Goal: Check status: Check status

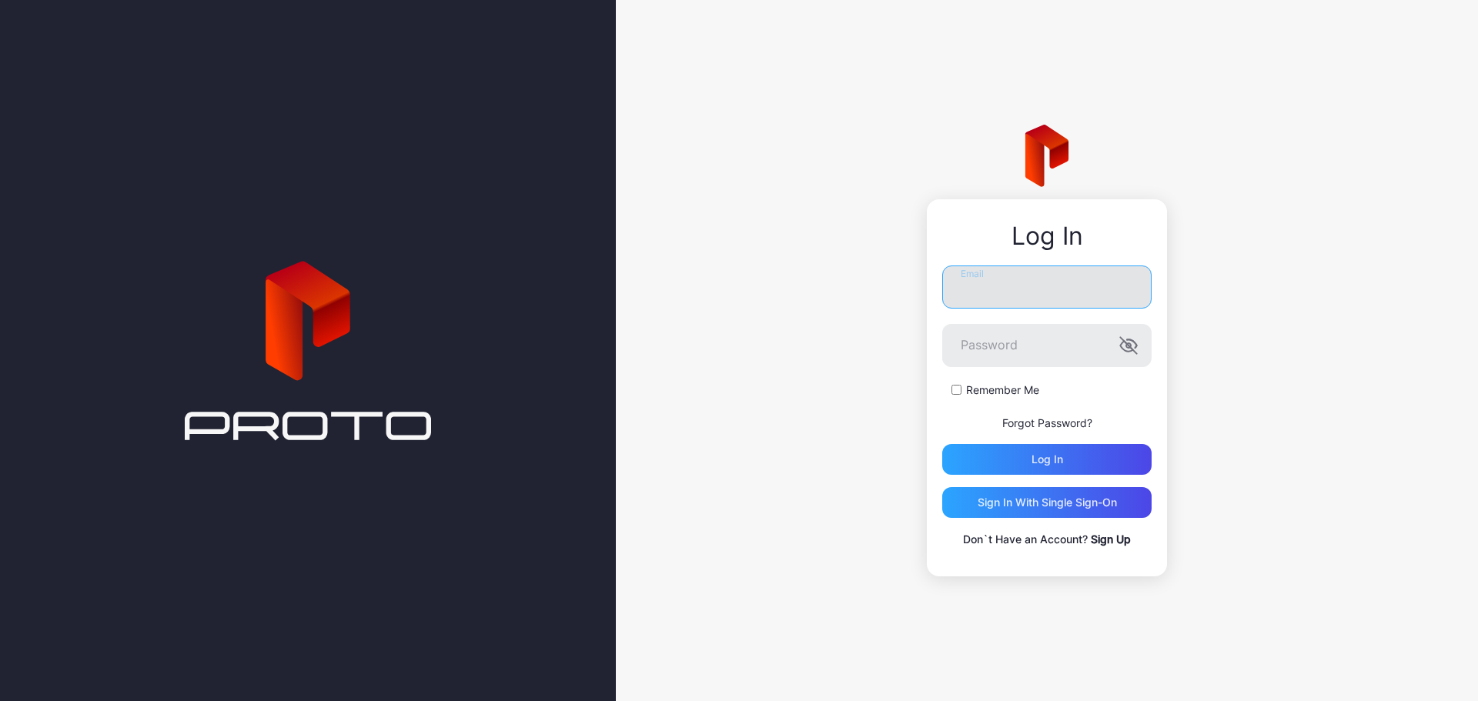
type input "**********"
click at [996, 391] on label "Remember Me" at bounding box center [1002, 390] width 73 height 15
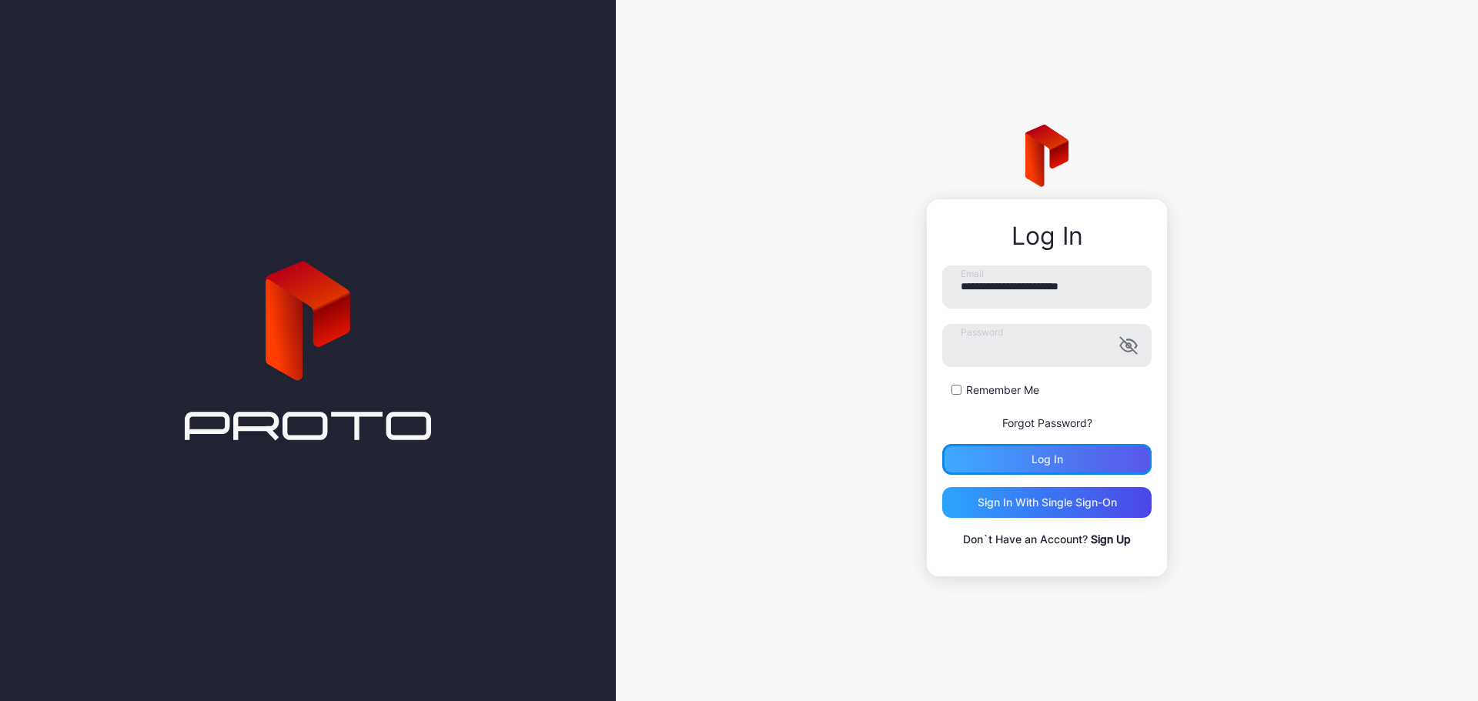
click at [1016, 472] on div "Log in" at bounding box center [1046, 459] width 209 height 31
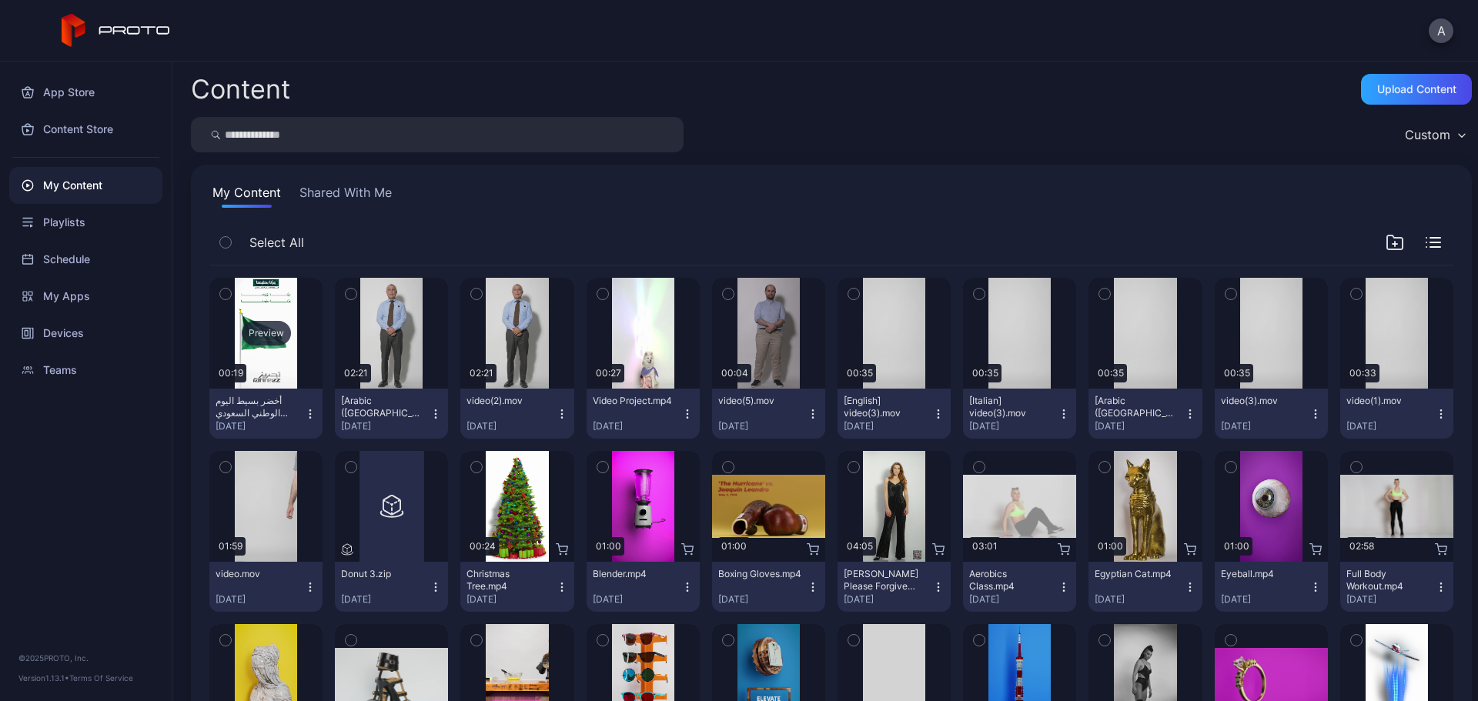
click at [276, 327] on div "Preview" at bounding box center [266, 333] width 49 height 25
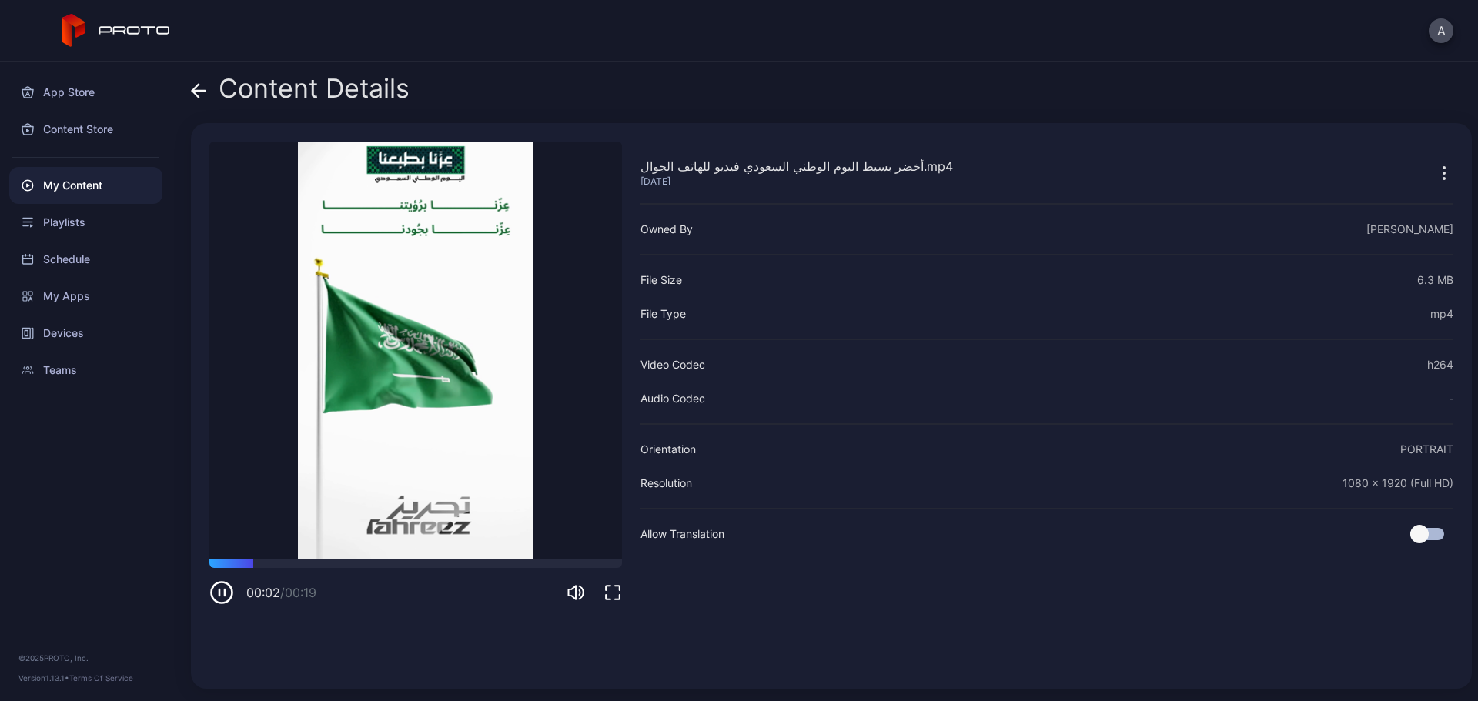
click at [196, 91] on icon at bounding box center [198, 91] width 13 height 0
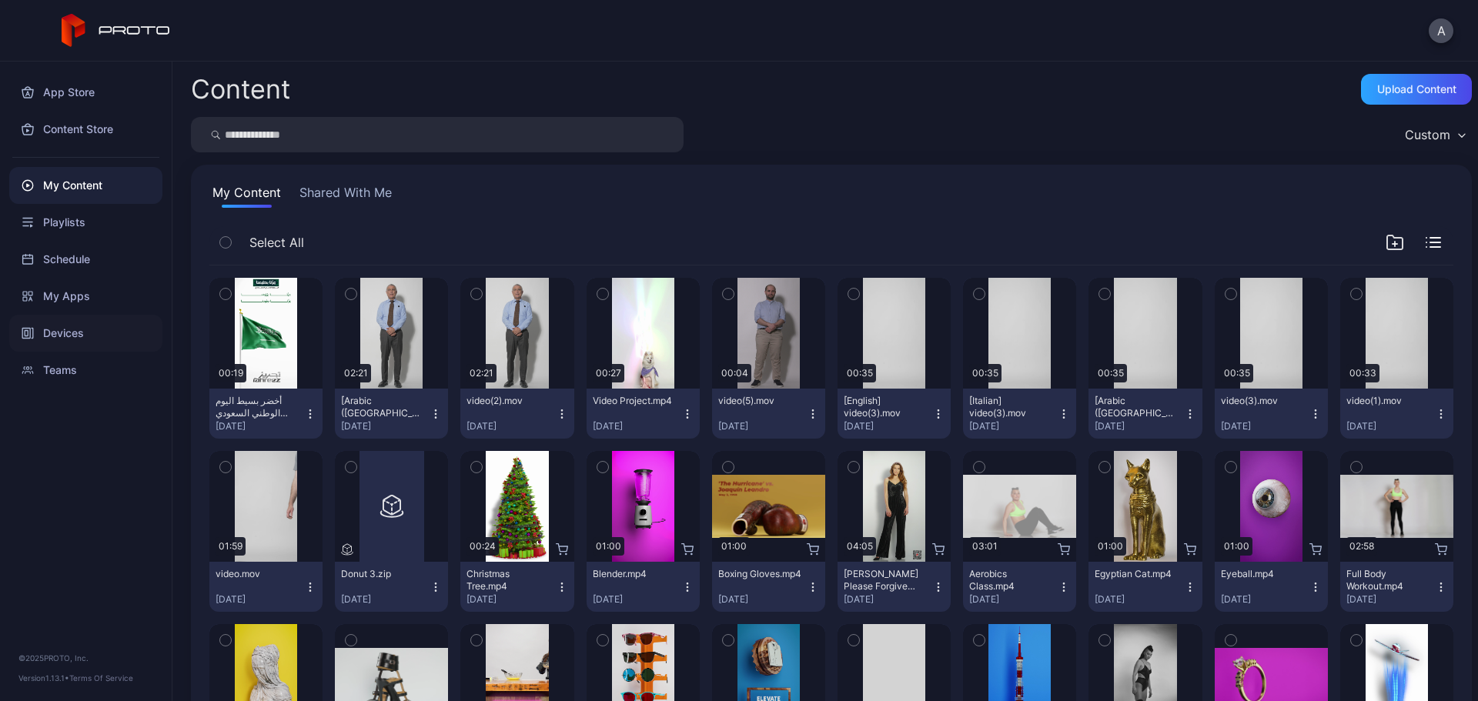
click at [90, 339] on div "Devices" at bounding box center [85, 333] width 153 height 37
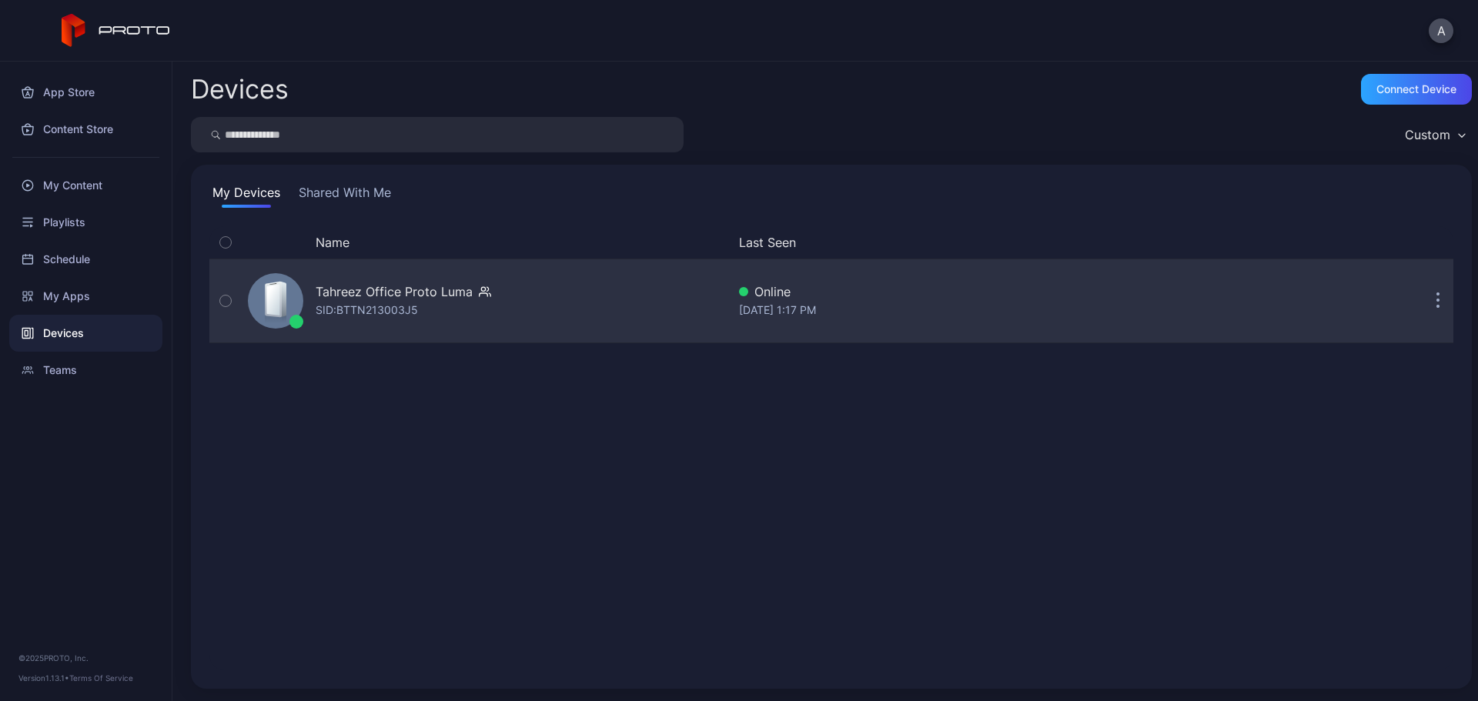
click at [389, 299] on div "Tahreez Office Proto Luma" at bounding box center [394, 291] width 157 height 18
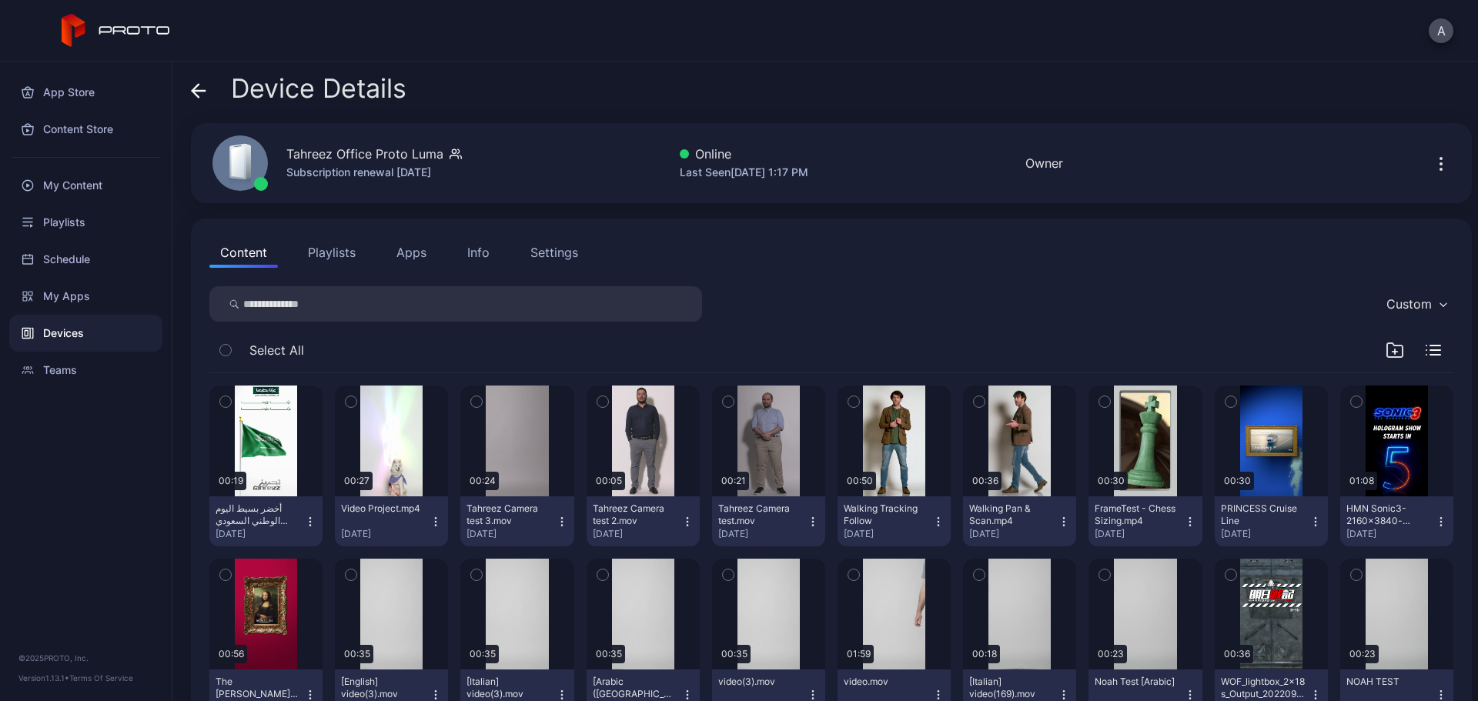
click at [313, 523] on icon "button" at bounding box center [310, 522] width 12 height 12
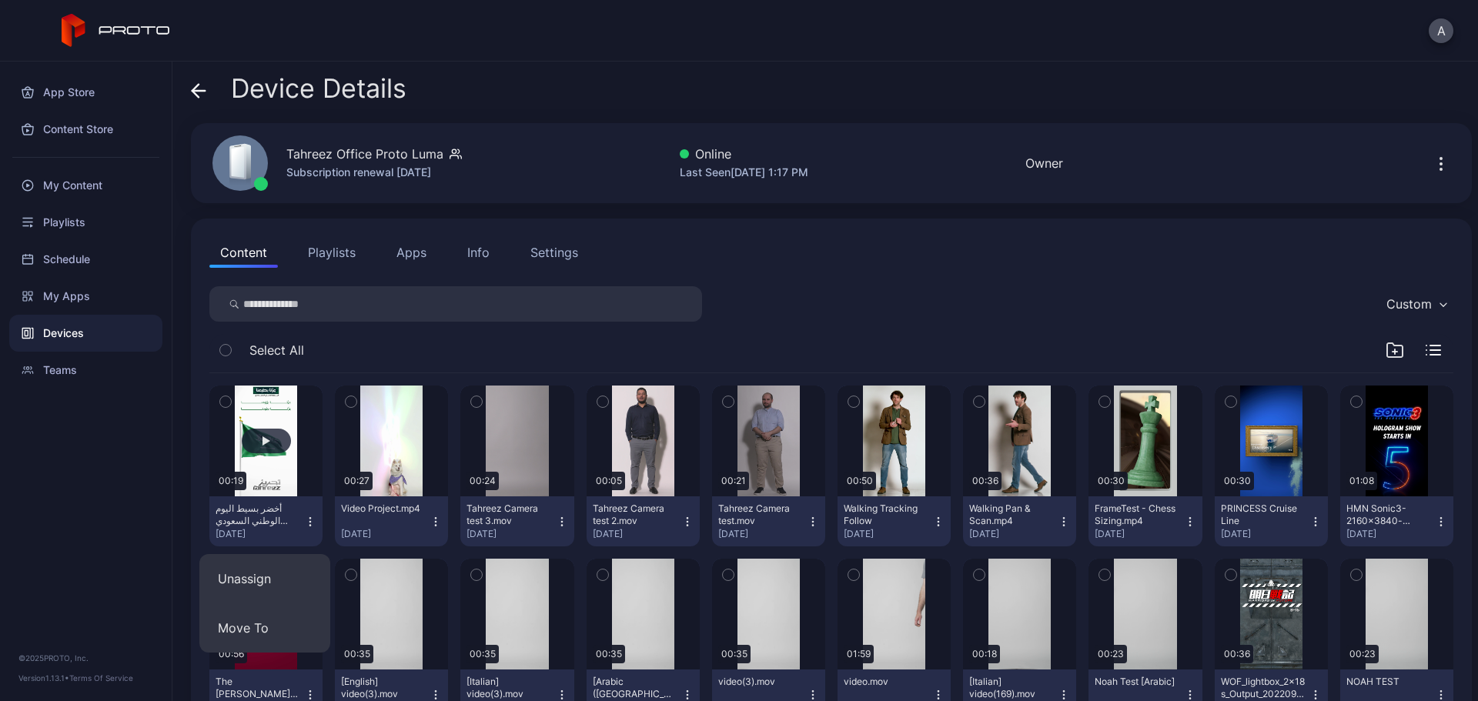
click at [262, 437] on div "button" at bounding box center [266, 440] width 8 height 9
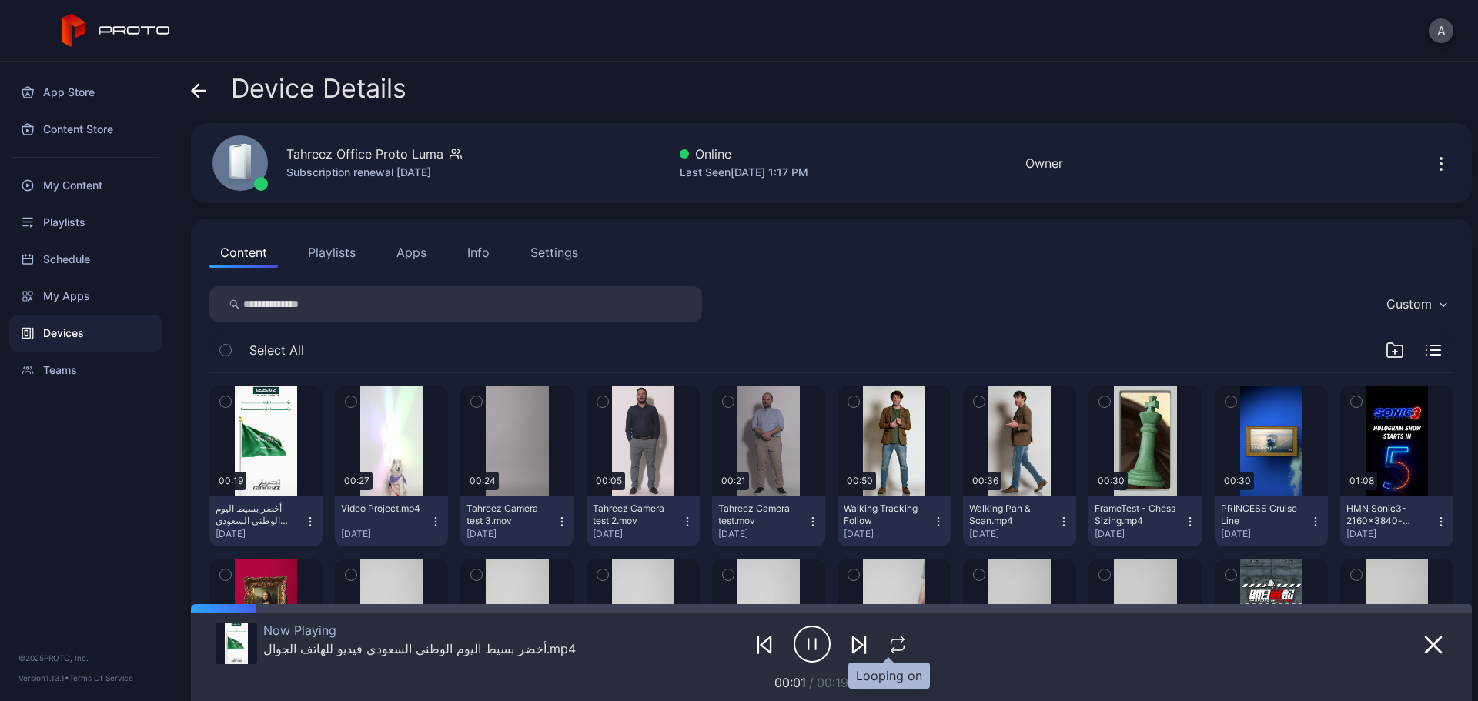
click at [891, 650] on icon "button" at bounding box center [897, 648] width 13 height 5
click at [885, 647] on icon "button" at bounding box center [897, 645] width 25 height 18
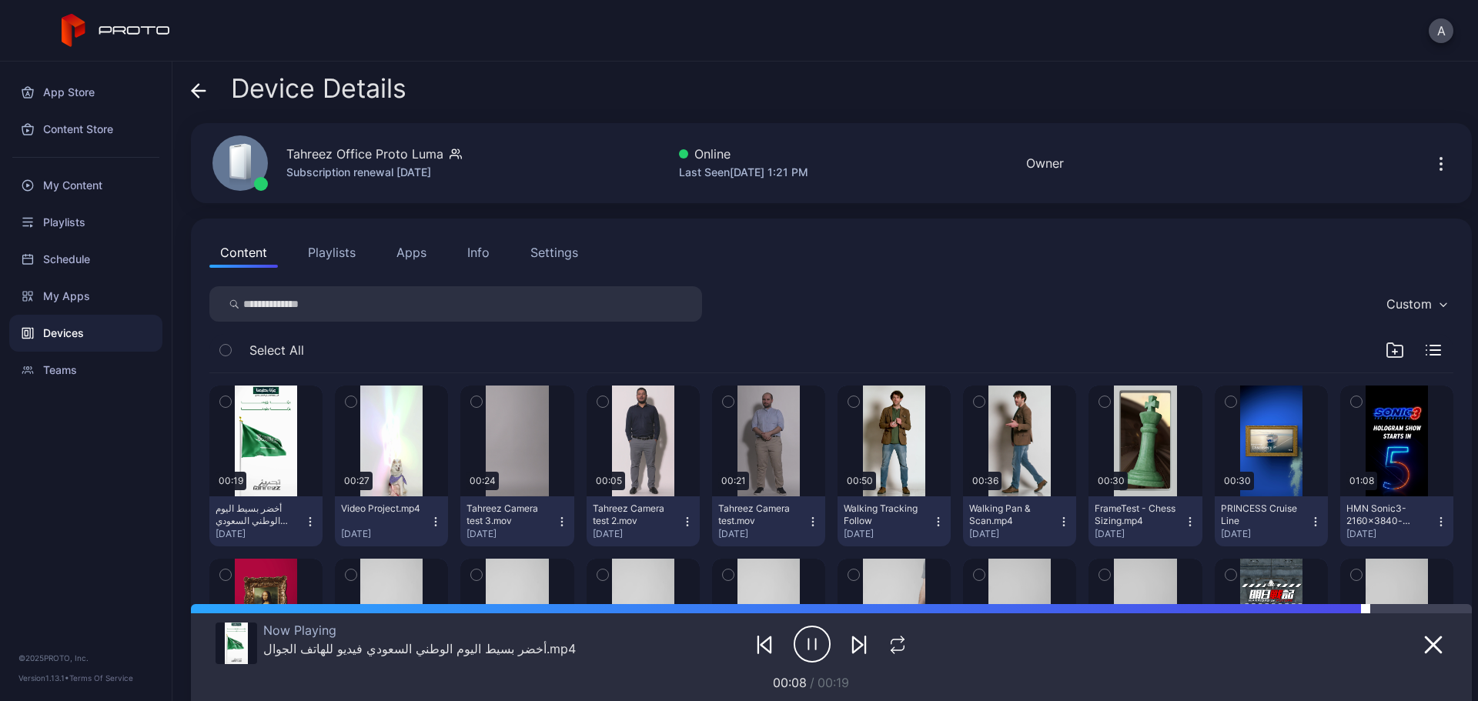
click at [1368, 608] on div at bounding box center [831, 608] width 1281 height 9
